Goal: Task Accomplishment & Management: Manage account settings

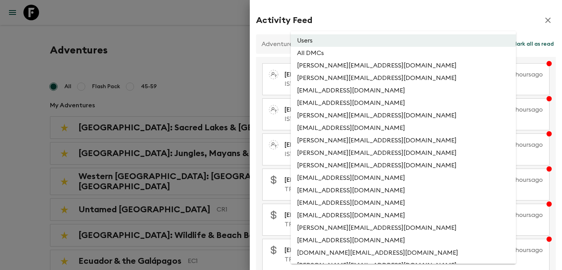
click at [352, 54] on li "All DMCs" at bounding box center [403, 53] width 225 height 12
type input "EXTERNAL_ONLY"
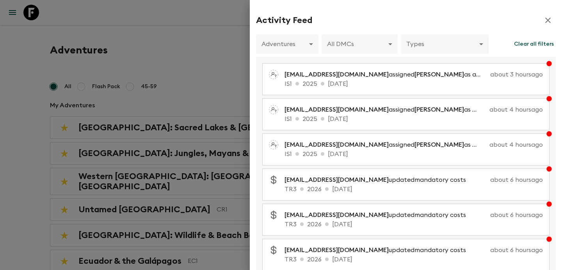
click at [232, 62] on div at bounding box center [281, 135] width 562 height 270
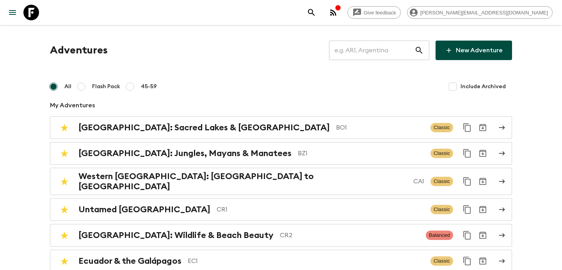
click at [338, 16] on icon "button" at bounding box center [333, 12] width 9 height 9
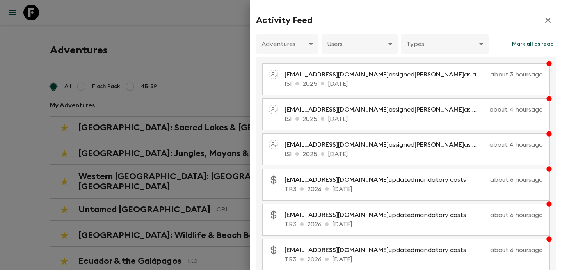
click at [217, 34] on div at bounding box center [281, 135] width 562 height 270
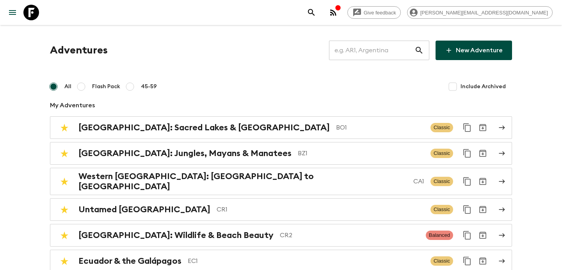
click at [359, 48] on input "text" at bounding box center [372, 50] width 86 height 22
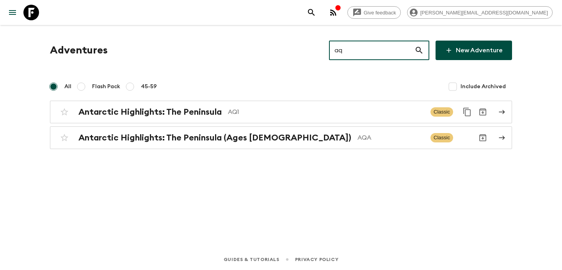
type input "aq1"
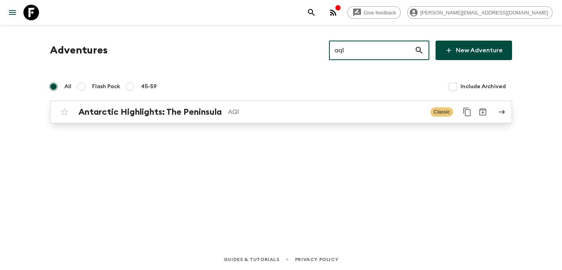
click at [276, 118] on div "Antarctic Highlights: The Peninsula AQ1 Classic" at bounding box center [266, 112] width 419 height 16
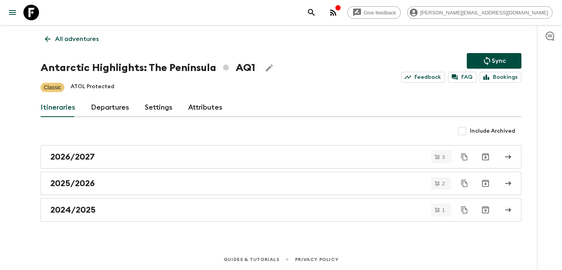
click at [107, 109] on link "Departures" at bounding box center [110, 107] width 38 height 19
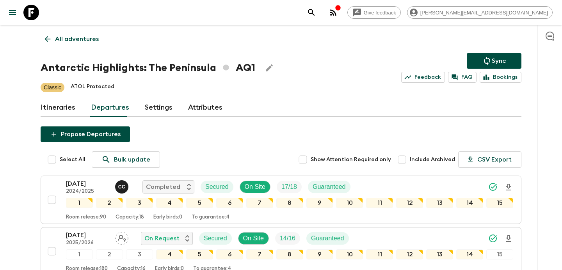
click at [82, 39] on p "All adventures" at bounding box center [77, 38] width 44 height 9
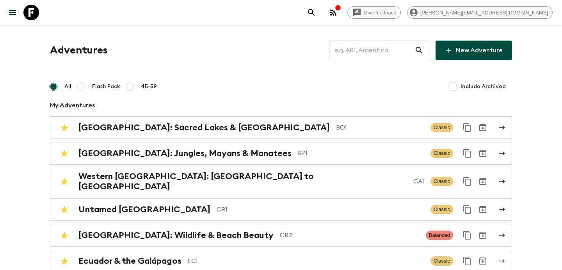
click at [363, 54] on input "text" at bounding box center [372, 50] width 86 height 22
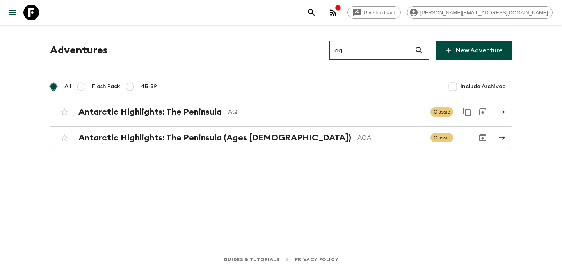
type input "aqa"
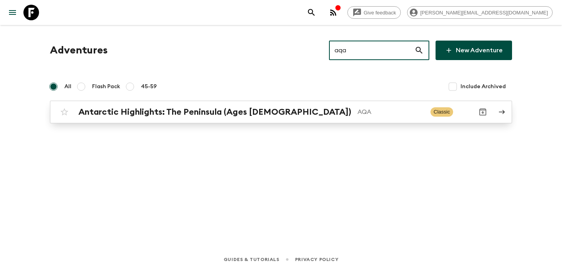
click at [260, 119] on div "Antarctic Highlights: The Peninsula (Ages [DEMOGRAPHIC_DATA]) AQA Classic" at bounding box center [266, 112] width 419 height 16
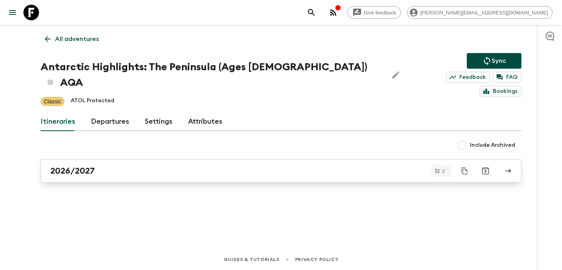
click at [247, 166] on div "2026/2027" at bounding box center [273, 171] width 447 height 10
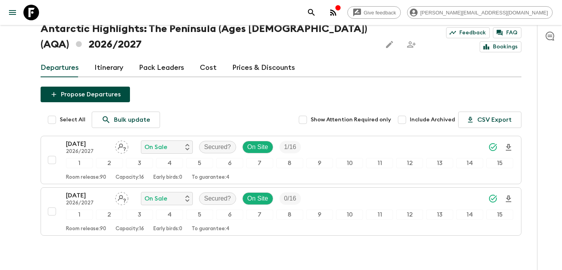
scroll to position [69, 0]
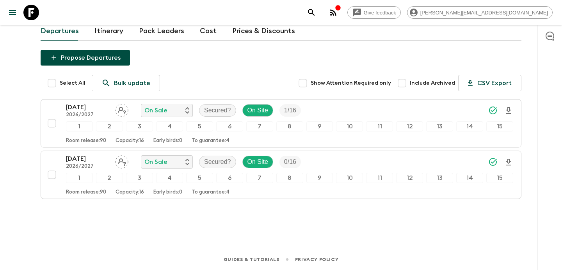
click at [49, 84] on input "Select All" at bounding box center [52, 83] width 16 height 16
checkbox input "true"
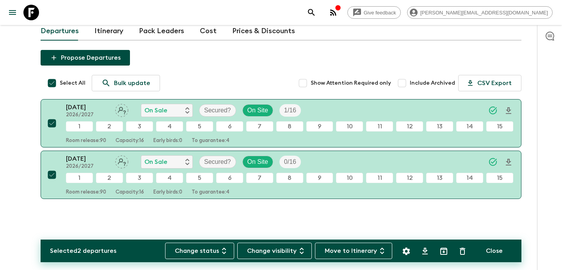
click at [298, 70] on div "Selected 2 departures Change status Change visibility Move to Itinerary Close P…" at bounding box center [281, 134] width 481 height 168
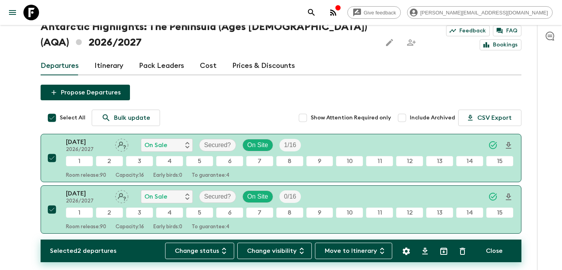
scroll to position [0, 0]
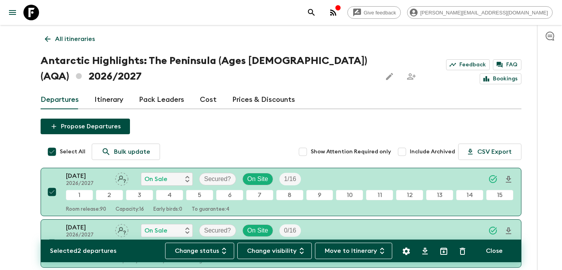
click at [84, 42] on p "All itineraries" at bounding box center [75, 38] width 40 height 9
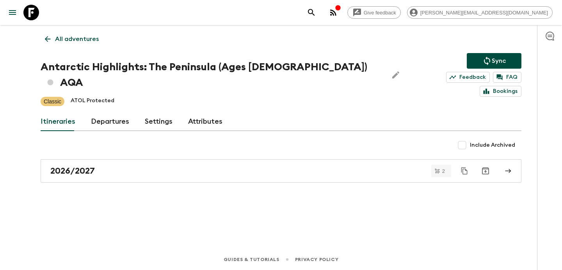
click at [84, 42] on p "All adventures" at bounding box center [77, 38] width 44 height 9
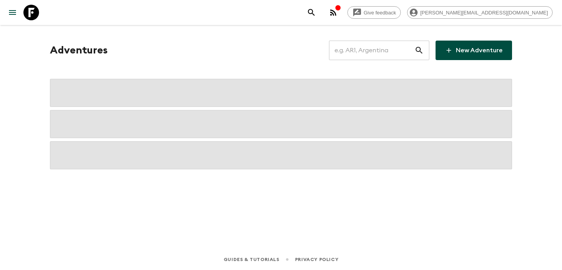
click at [386, 52] on input "text" at bounding box center [372, 50] width 86 height 22
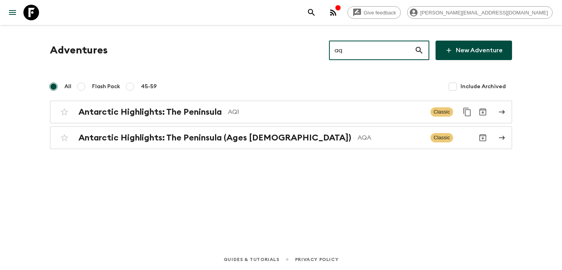
type input "aq1"
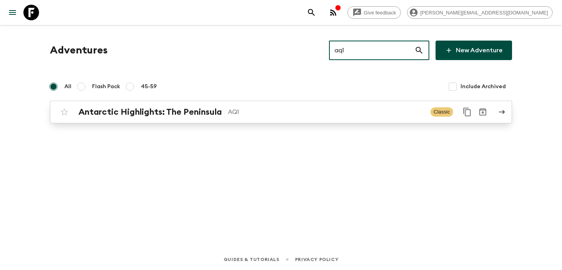
click at [301, 119] on div "Antarctic Highlights: The Peninsula AQ1 Classic" at bounding box center [266, 112] width 419 height 16
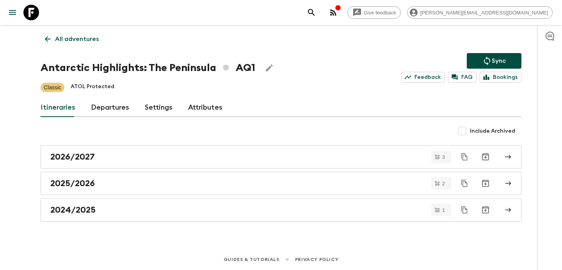
click at [102, 115] on link "Departures" at bounding box center [110, 107] width 38 height 19
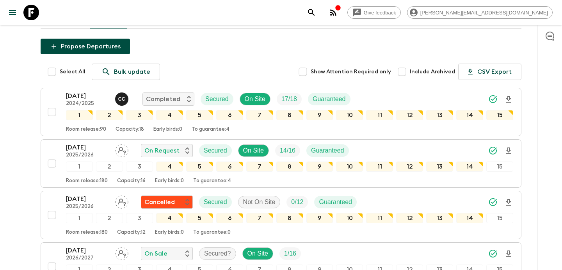
scroll to position [89, 0]
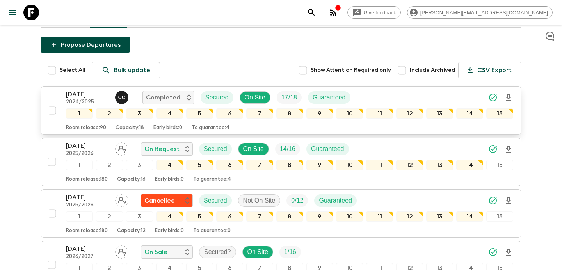
click at [53, 112] on input "checkbox" at bounding box center [52, 111] width 16 height 16
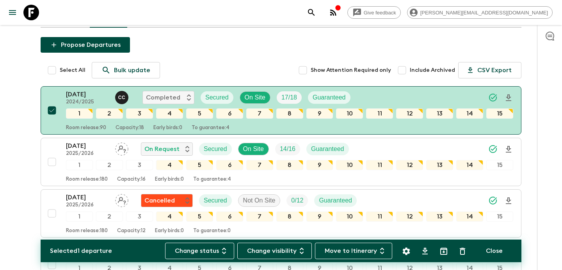
scroll to position [82, 0]
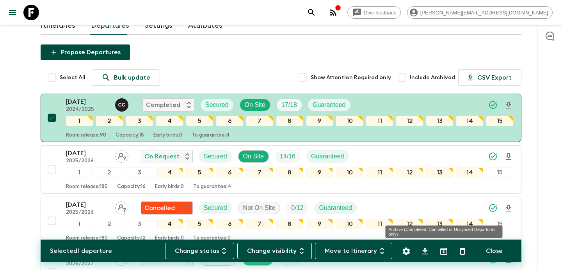
click at [446, 251] on icon "Archive (Completed, Cancelled or Unsynced Departures only)" at bounding box center [443, 251] width 9 height 9
checkbox input "false"
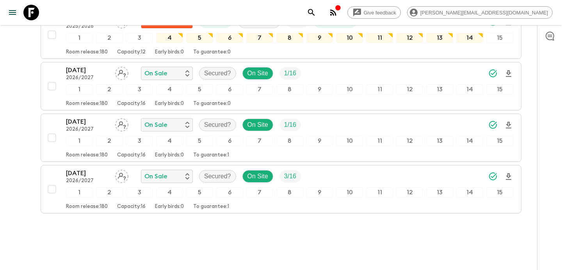
scroll to position [231, 0]
